Goal: Navigation & Orientation: Go to known website

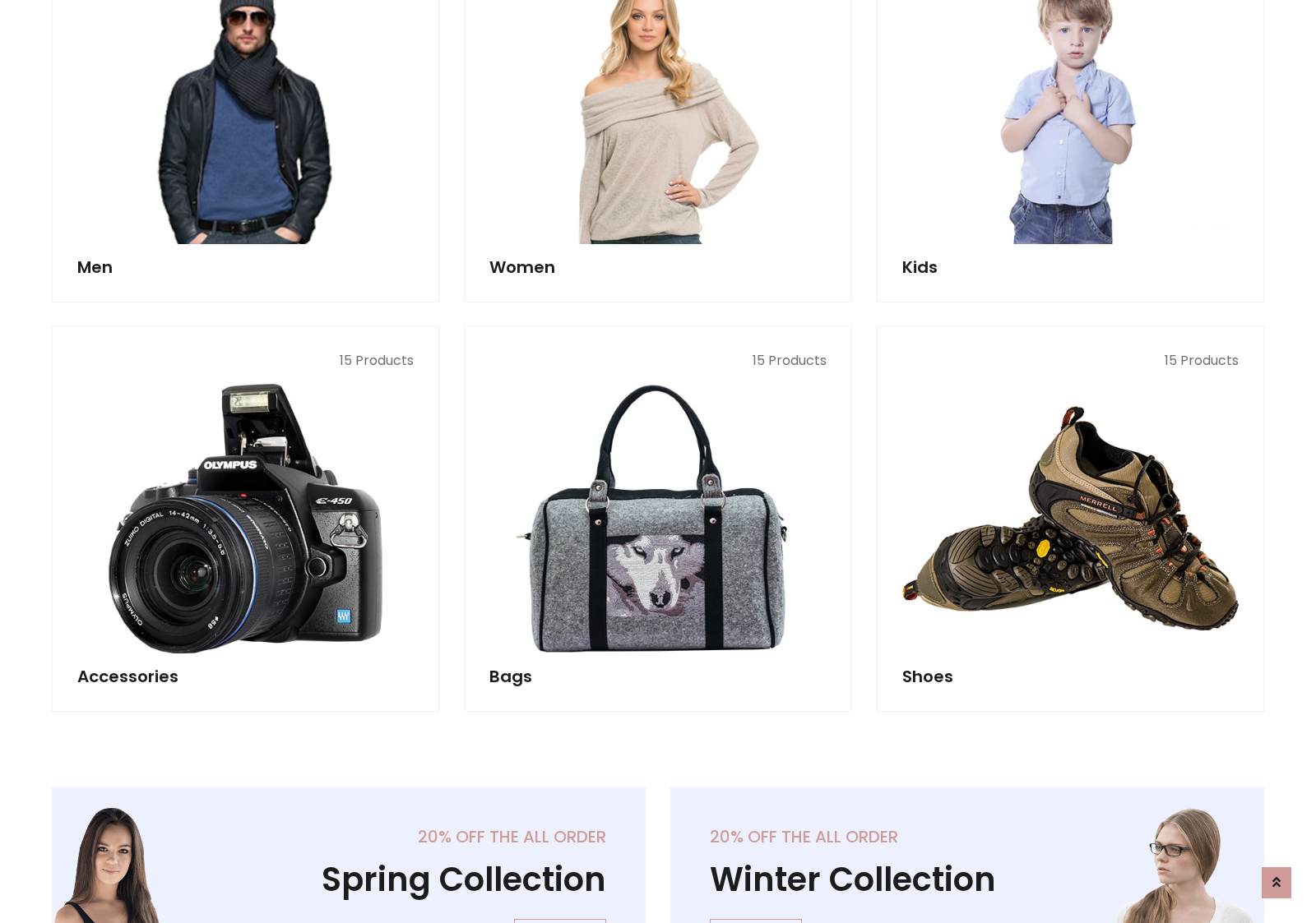
scroll to position [550, 0]
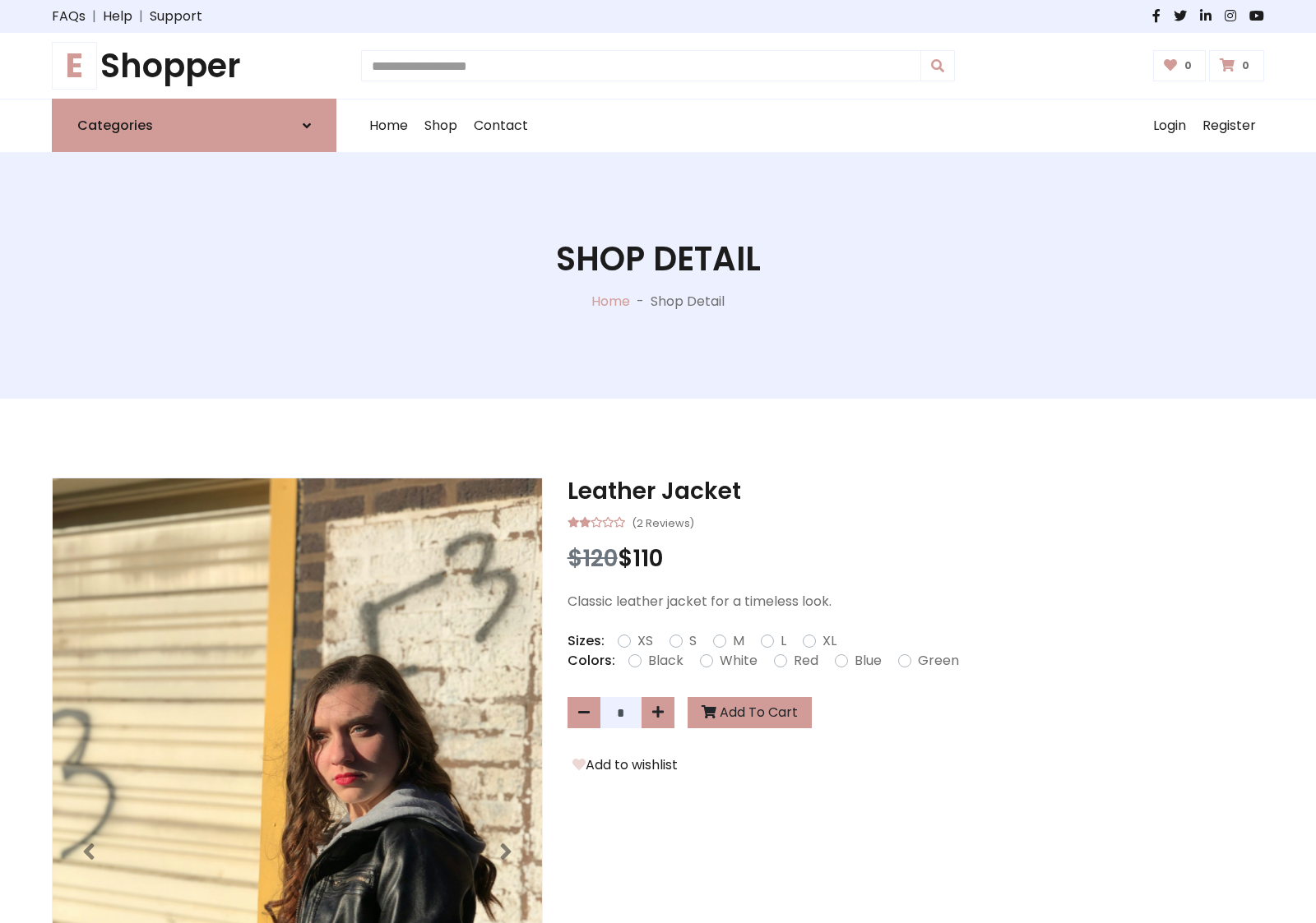
click at [194, 66] on h1 "E Shopper" at bounding box center [194, 65] width 284 height 40
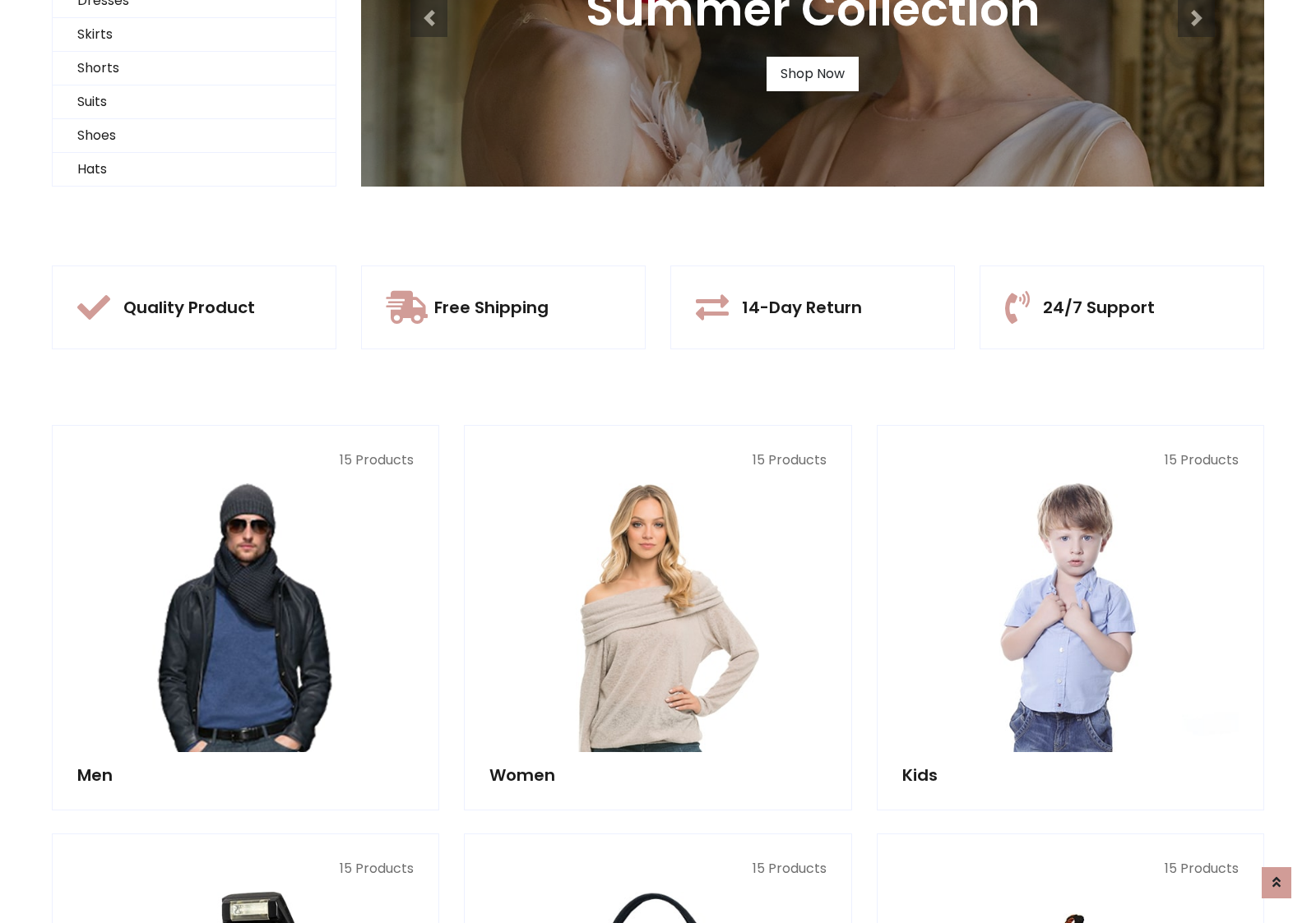
scroll to position [158, 0]
